Goal: Book appointment/travel/reservation

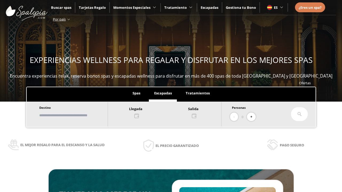
click at [76, 115] on input "text" at bounding box center [71, 115] width 66 height 9
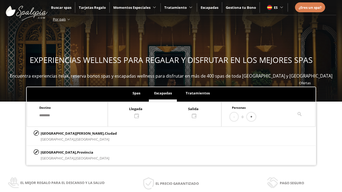
click at [170, 112] on div at bounding box center [164, 112] width 113 height 13
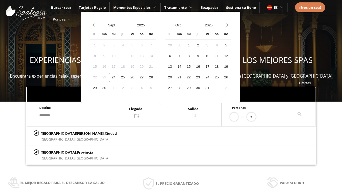
click at [137, 77] on div "26" at bounding box center [132, 77] width 9 height 9
click at [146, 77] on div "27" at bounding box center [141, 77] width 9 height 9
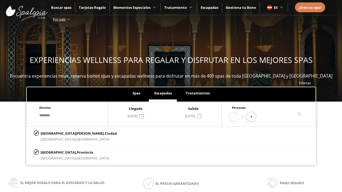
click at [253, 117] on button "+" at bounding box center [251, 117] width 9 height 9
click at [67, 133] on p "[GEOGRAPHIC_DATA][PERSON_NAME], [GEOGRAPHIC_DATA]" at bounding box center [79, 133] width 76 height 6
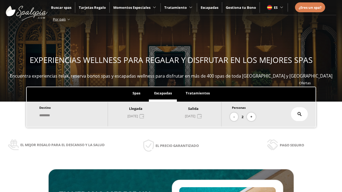
type input "**********"
click at [299, 114] on icon at bounding box center [299, 114] width 4 height 4
